Goal: Register for event/course

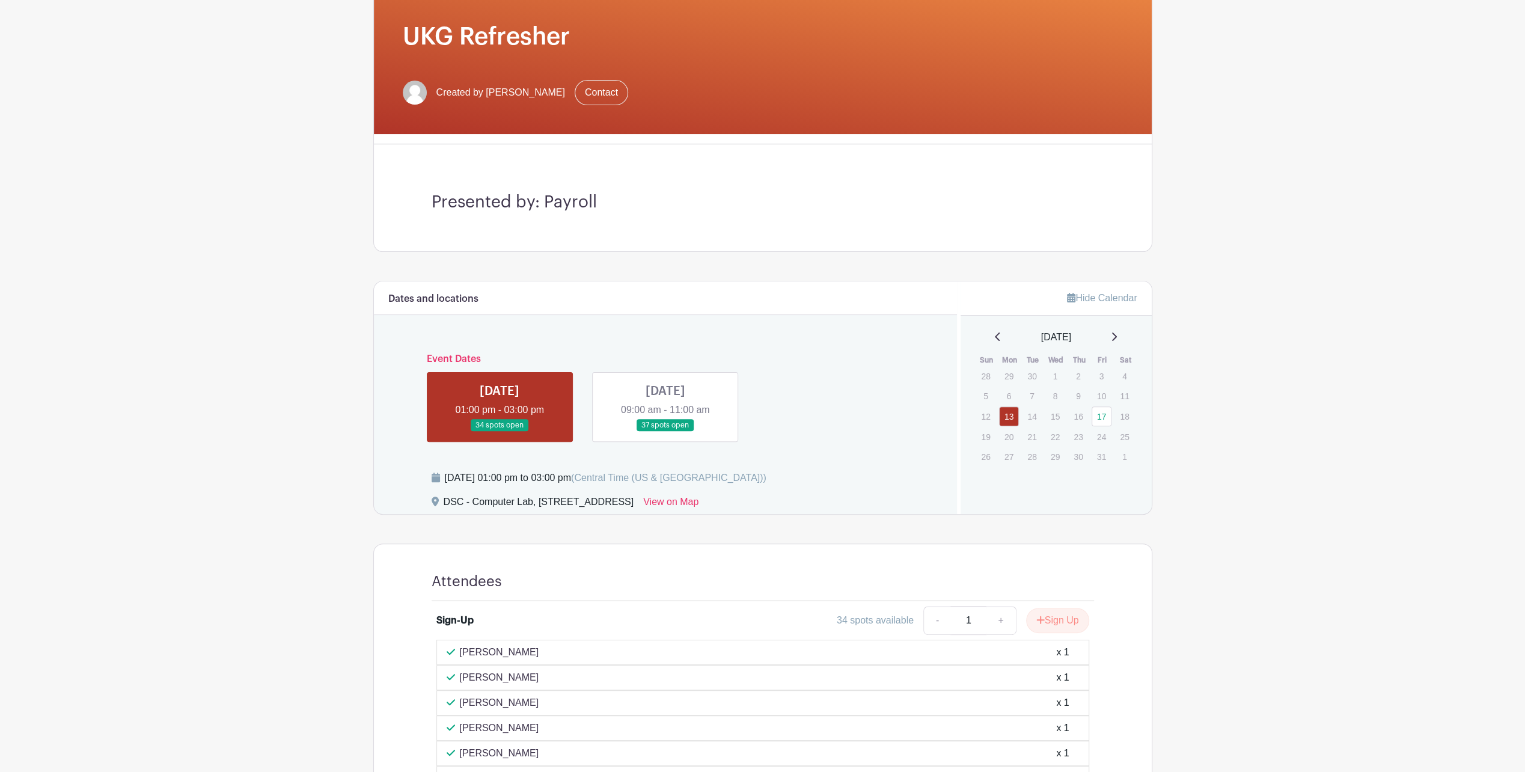
scroll to position [304, 0]
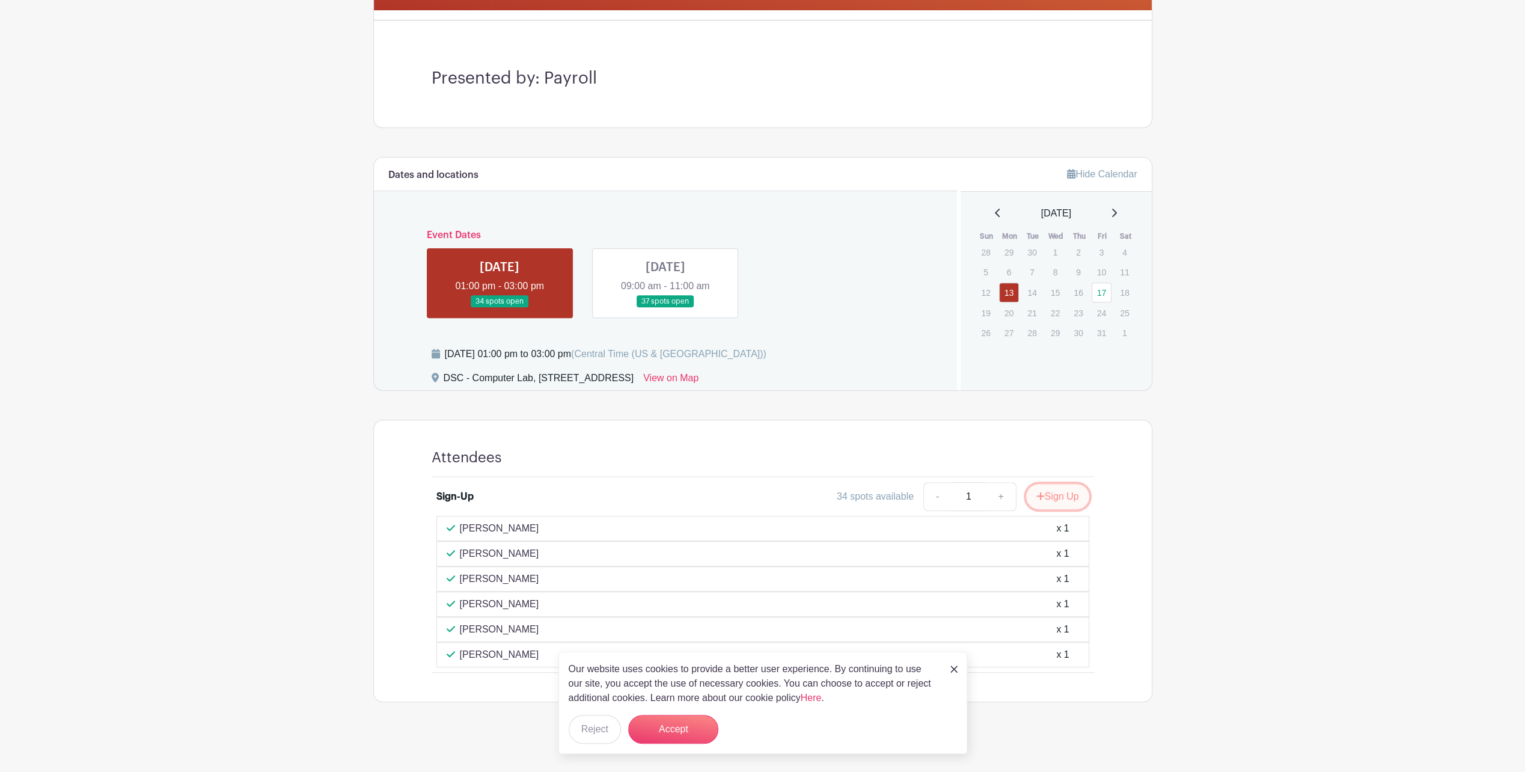
click at [1050, 492] on button "Sign Up" at bounding box center [1057, 496] width 63 height 25
click at [658, 727] on button "Accept" at bounding box center [673, 729] width 90 height 29
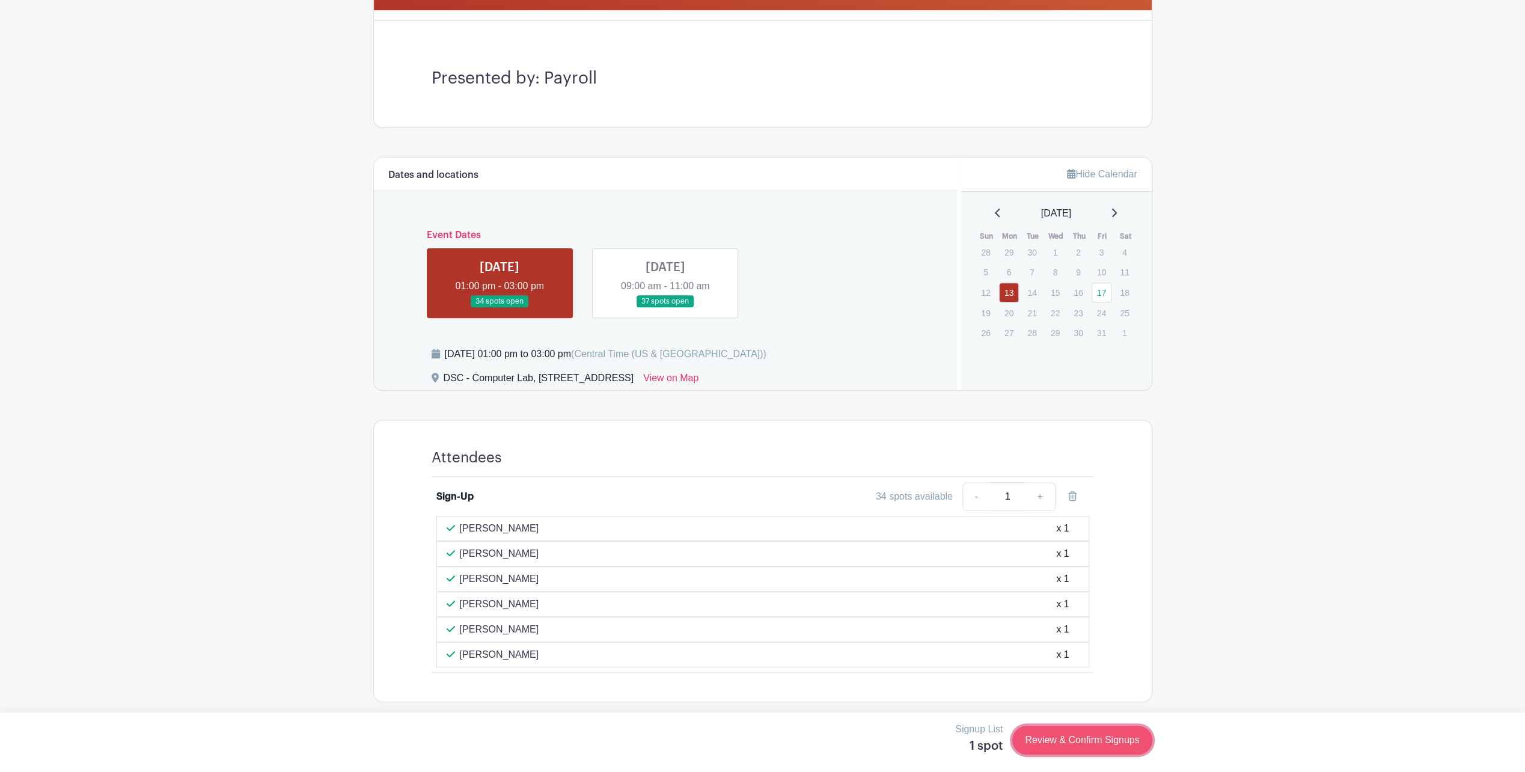
click at [1086, 744] on link "Review & Confirm Signups" at bounding box center [1081, 740] width 139 height 29
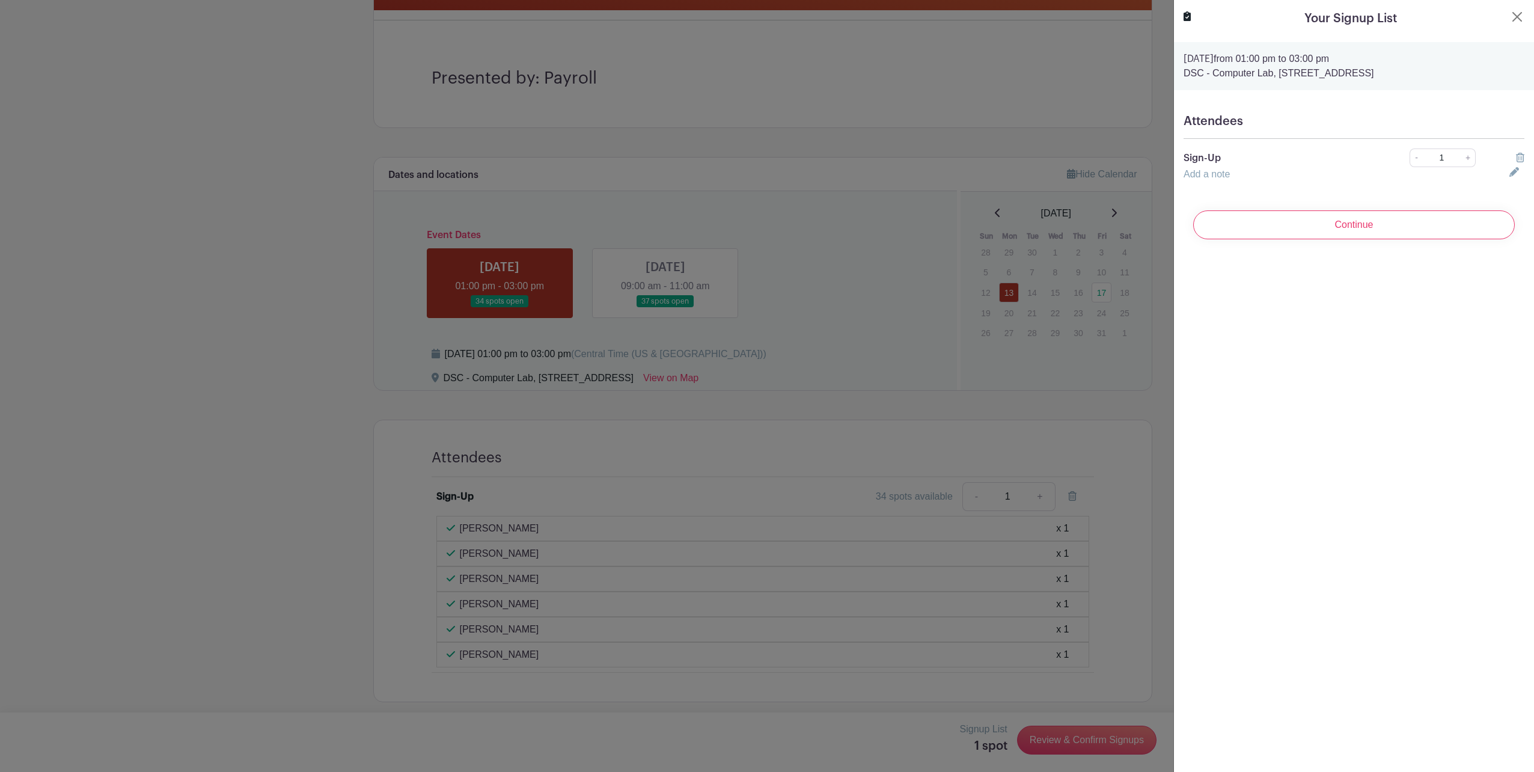
click at [1232, 119] on h5 "Attendees" at bounding box center [1354, 121] width 341 height 14
click at [1314, 117] on h5 "Attendees" at bounding box center [1354, 121] width 341 height 14
click at [1295, 218] on input "Continue" at bounding box center [1354, 224] width 322 height 29
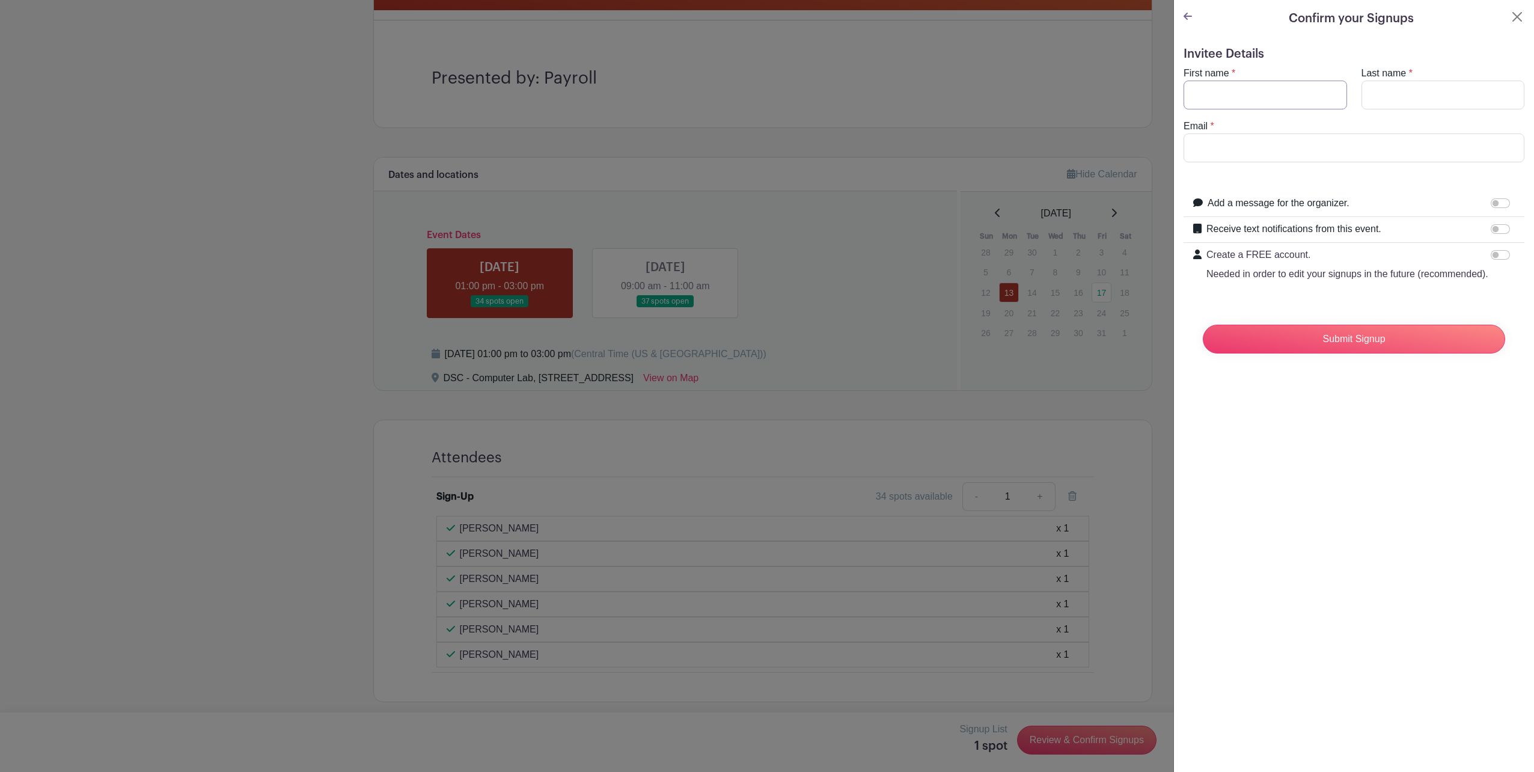
click at [1229, 100] on input "First name" at bounding box center [1266, 95] width 164 height 29
type input "[PERSON_NAME]"
click at [1417, 97] on input "Last name" at bounding box center [1444, 95] width 164 height 29
type input "[PERSON_NAME]"
click at [1202, 153] on input "Email" at bounding box center [1354, 147] width 341 height 29
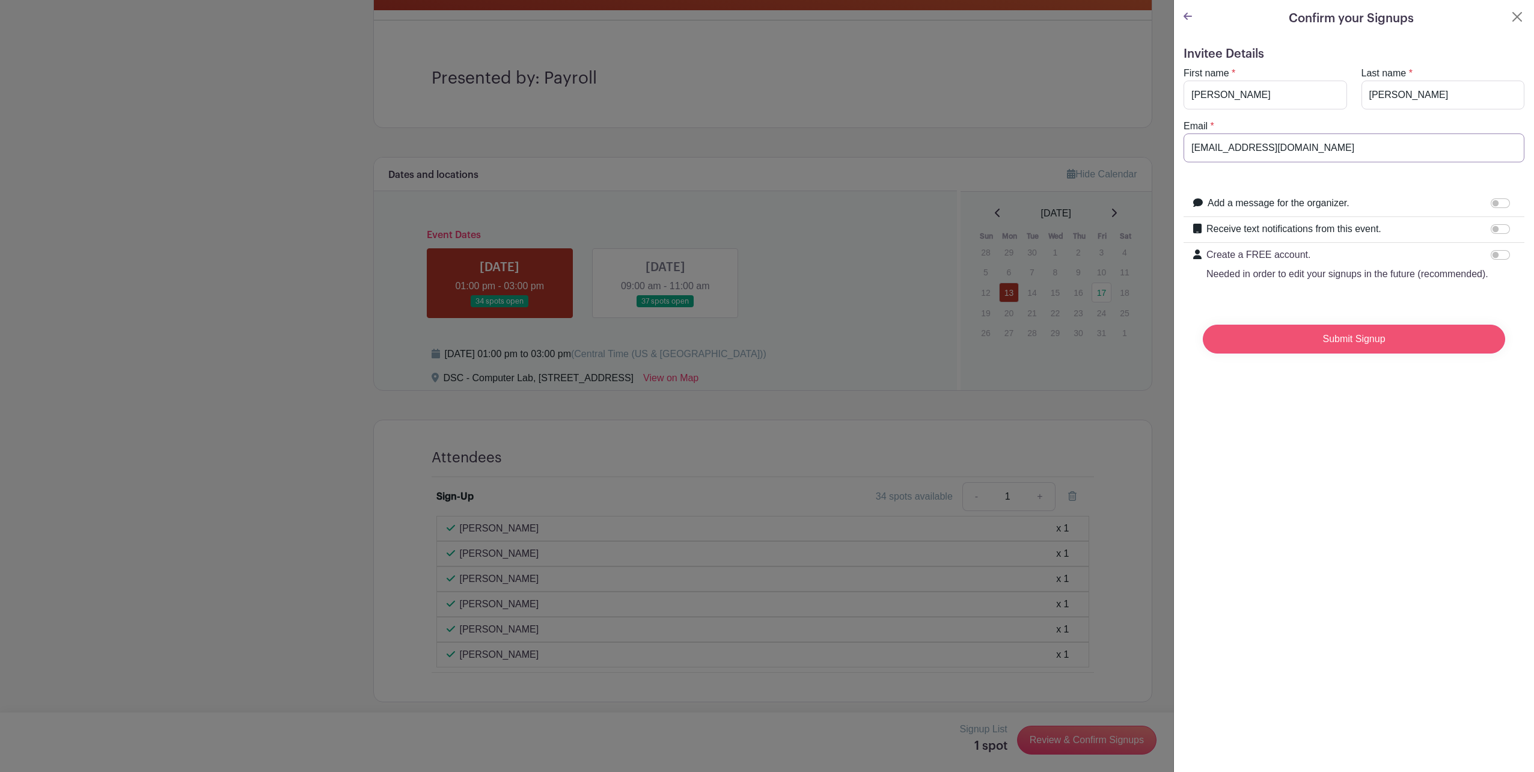
type input "[EMAIL_ADDRESS][DOMAIN_NAME]"
click at [1324, 353] on input "Submit Signup" at bounding box center [1354, 339] width 302 height 29
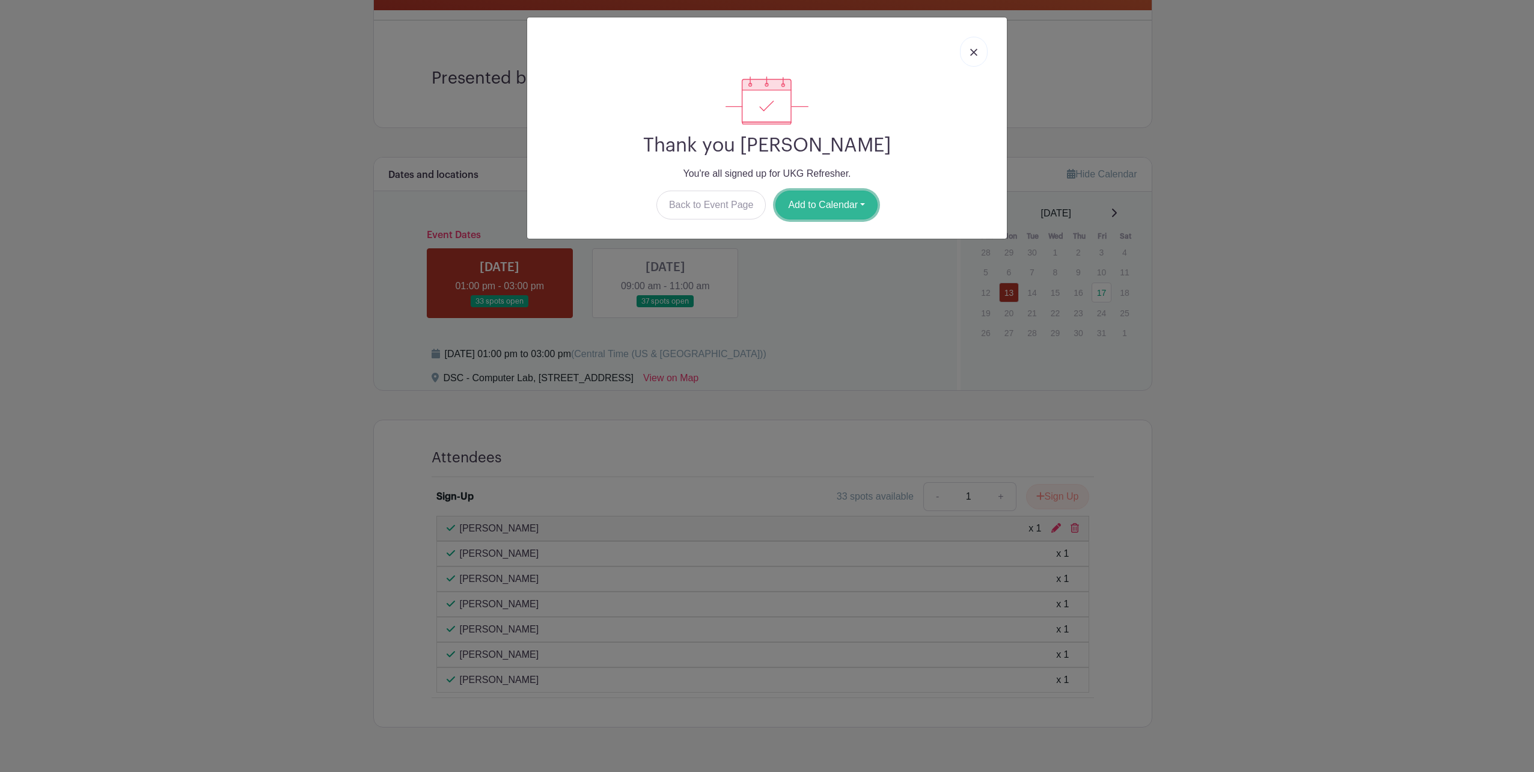
click at [843, 207] on button "Add to Calendar" at bounding box center [827, 205] width 102 height 29
click at [816, 259] on link "Outlook" at bounding box center [823, 254] width 95 height 19
click at [976, 47] on link at bounding box center [974, 52] width 28 height 30
